Goal: Obtain resource: Obtain resource

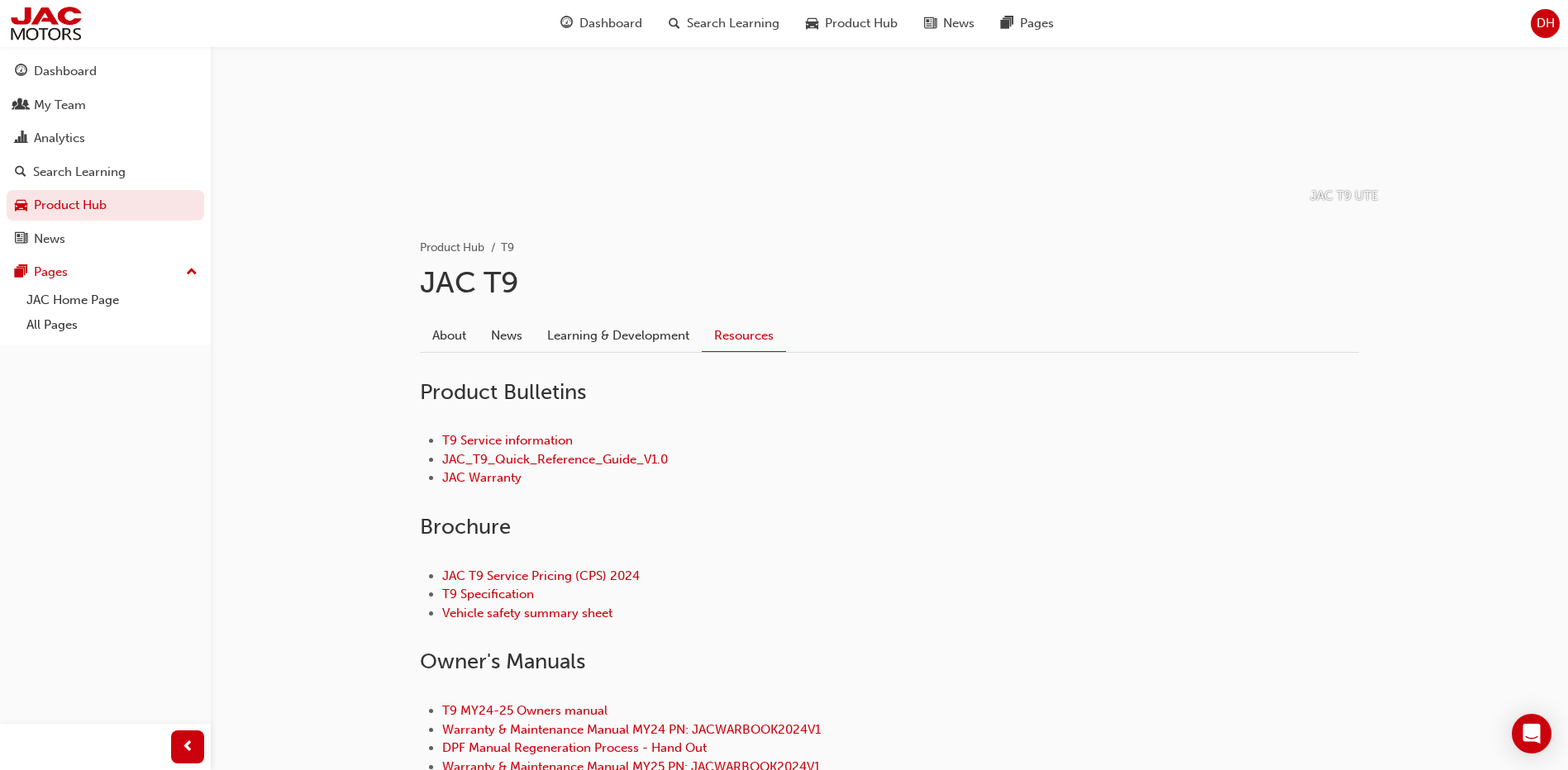
scroll to position [248, 0]
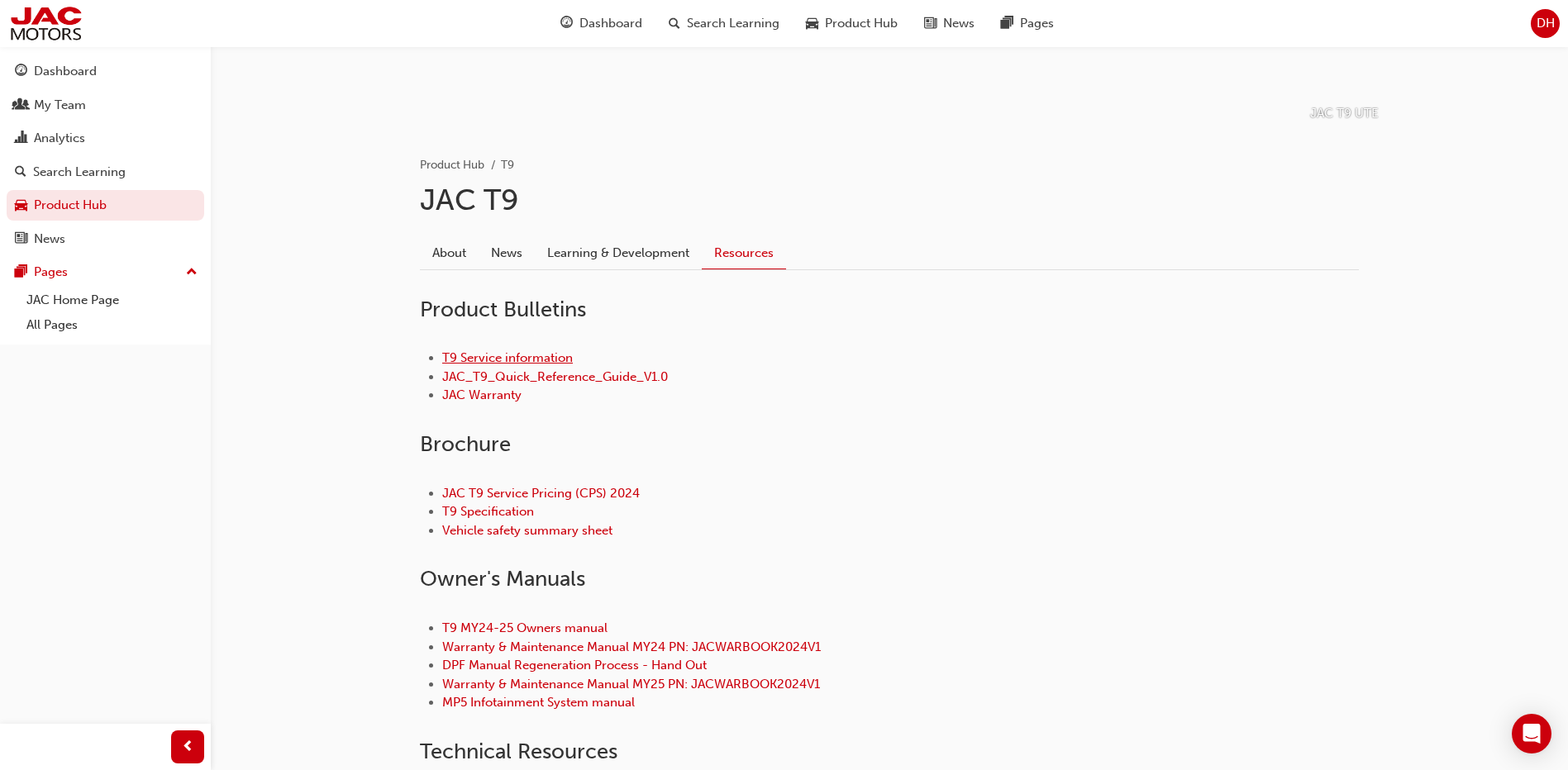
click at [532, 360] on link "T9 Service information" at bounding box center [507, 357] width 131 height 15
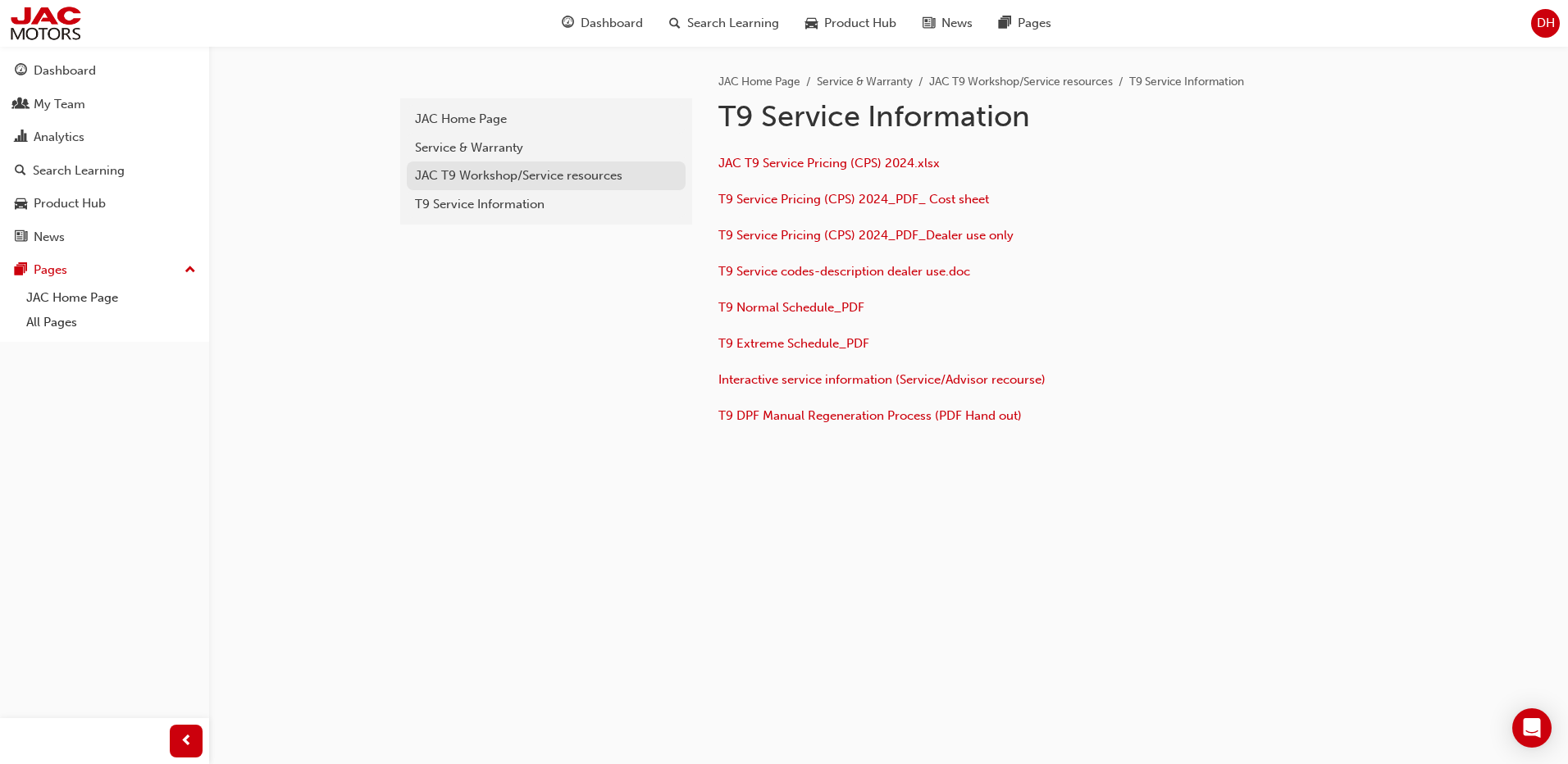
click at [537, 177] on div "JAC T9 Workshop/Service resources" at bounding box center [546, 176] width 263 height 19
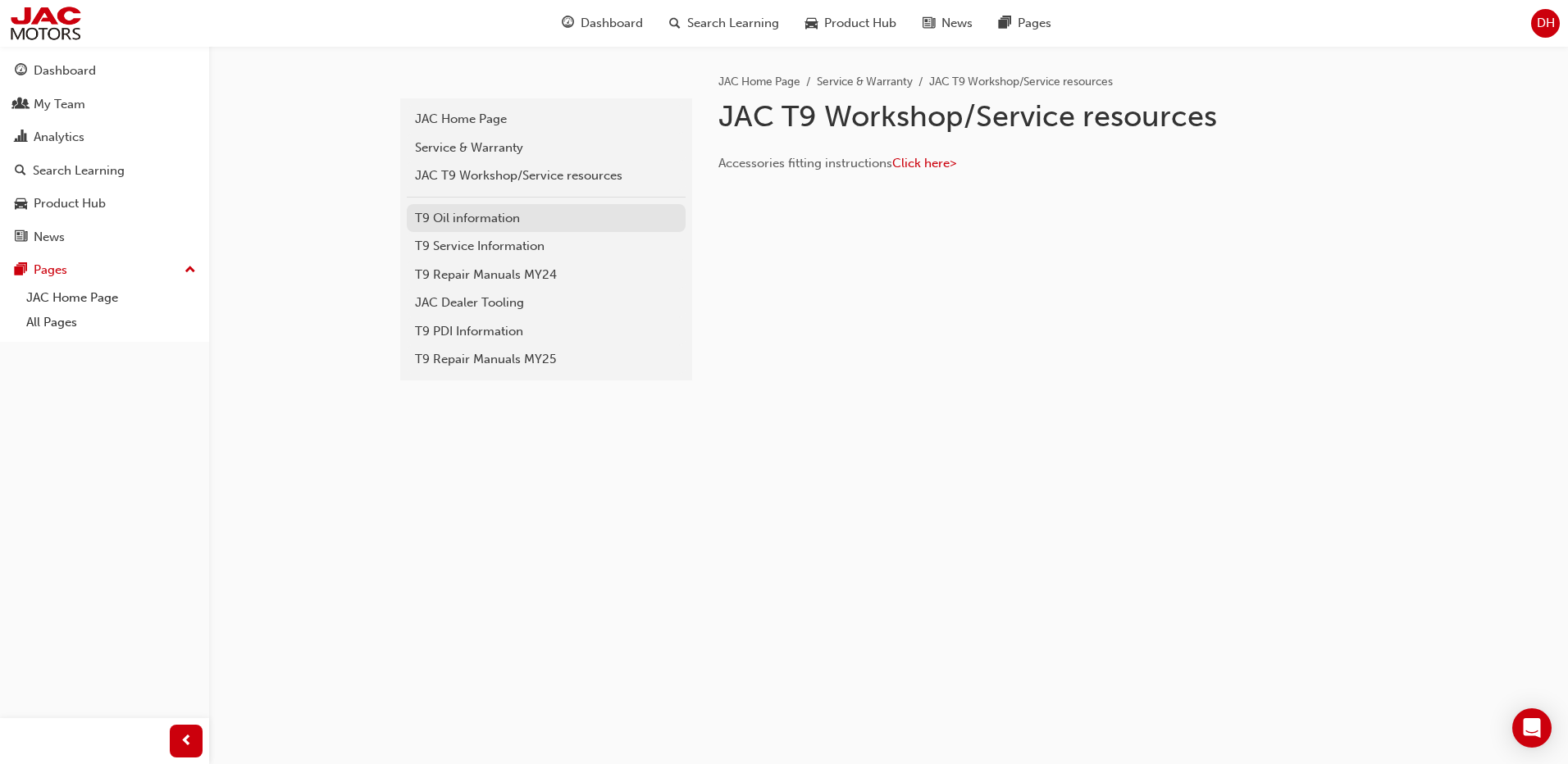
click at [502, 218] on div "T9 Oil information" at bounding box center [546, 218] width 263 height 19
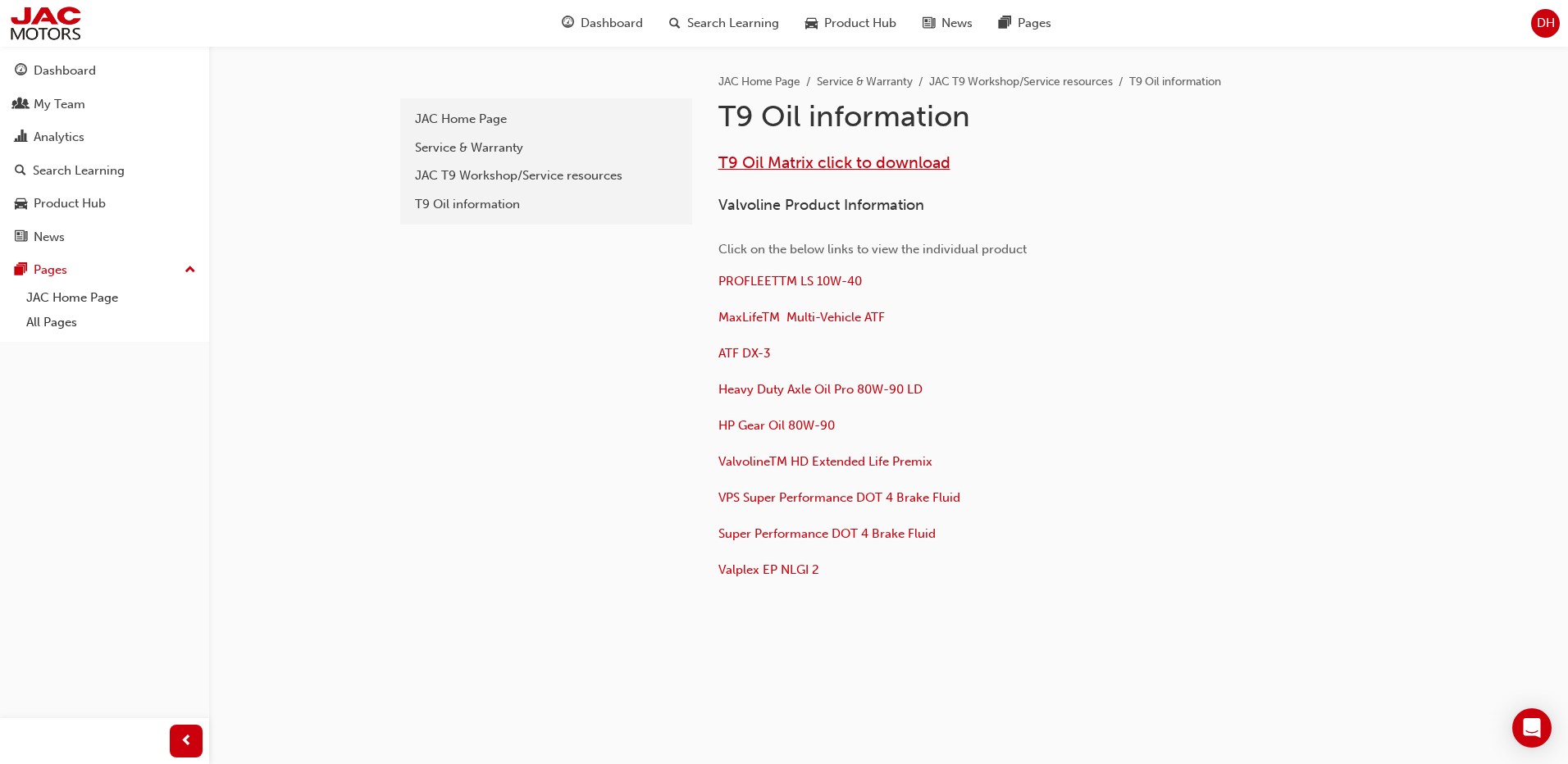
click at [861, 163] on span "T9 Oil Matrix click to download" at bounding box center [835, 162] width 232 height 19
click at [781, 279] on span "PROFLEETTM LS 10W-40" at bounding box center [790, 281] width 144 height 15
